Goal: Task Accomplishment & Management: Manage account settings

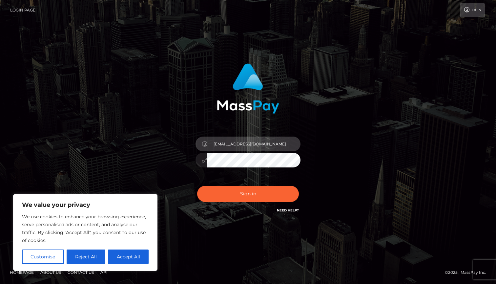
type input "[EMAIL_ADDRESS][DOMAIN_NAME]"
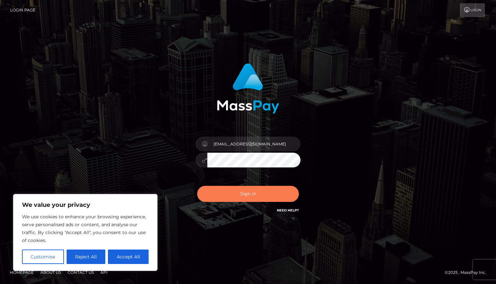
click at [233, 193] on button "Sign in" at bounding box center [248, 194] width 102 height 16
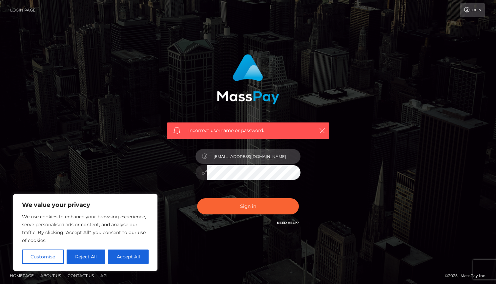
type input "servemadi@mail.com"
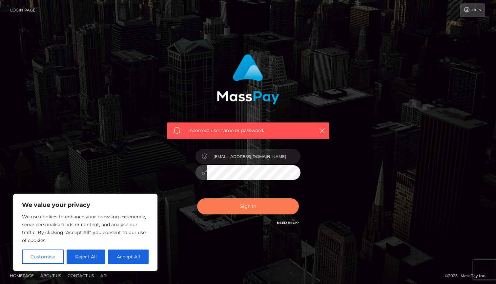
click at [218, 203] on button "Sign in" at bounding box center [248, 206] width 102 height 16
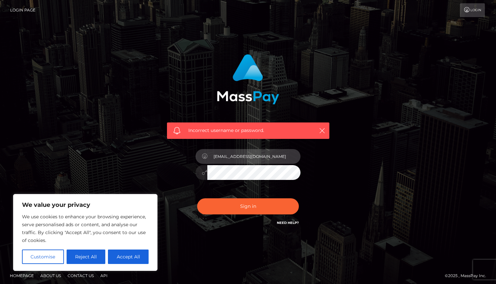
type input "servemadi@mail.com"
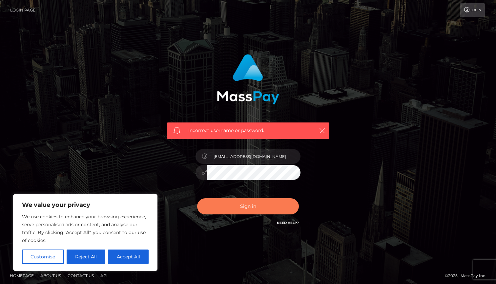
click at [230, 209] on button "Sign in" at bounding box center [248, 206] width 102 height 16
